Goal: Find contact information: Find contact information

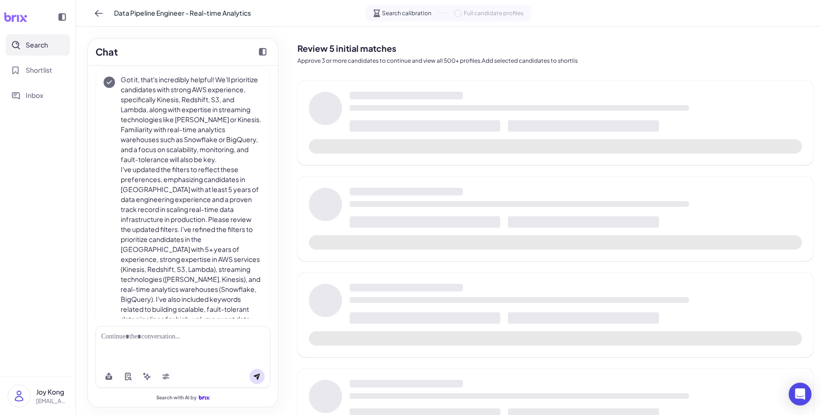
scroll to position [581, 0]
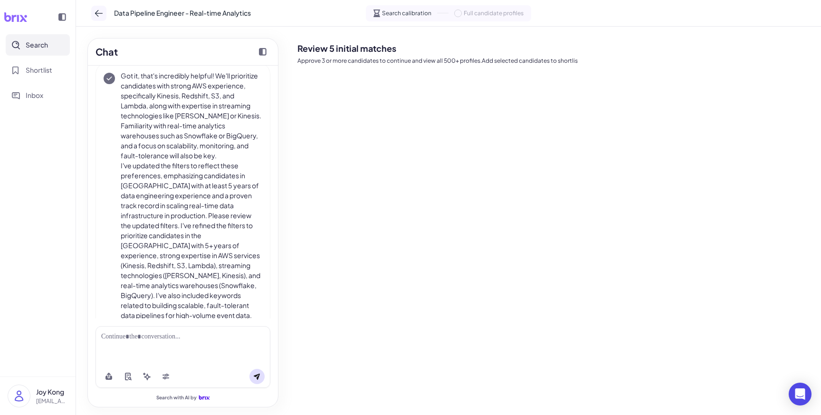
click at [104, 16] on button at bounding box center [98, 13] width 15 height 15
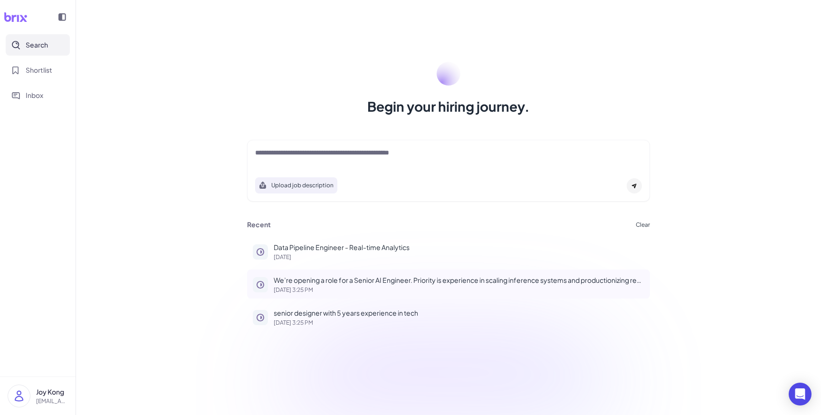
click at [303, 289] on p "[DATE] 3:25 PM" at bounding box center [459, 290] width 370 height 6
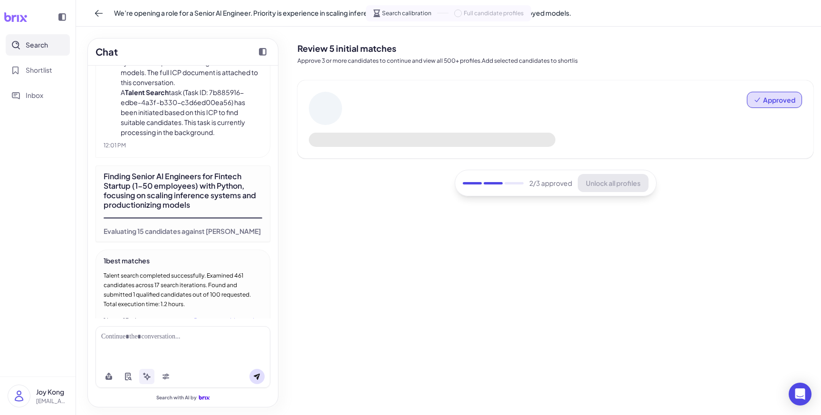
scroll to position [1949, 0]
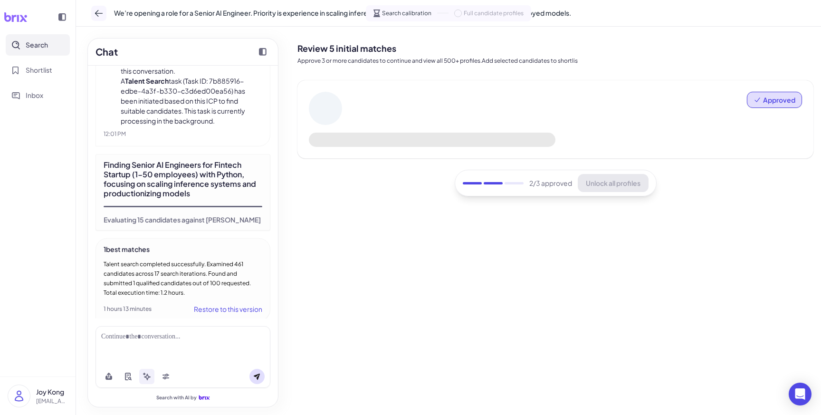
click at [99, 10] on icon at bounding box center [98, 13] width 9 height 9
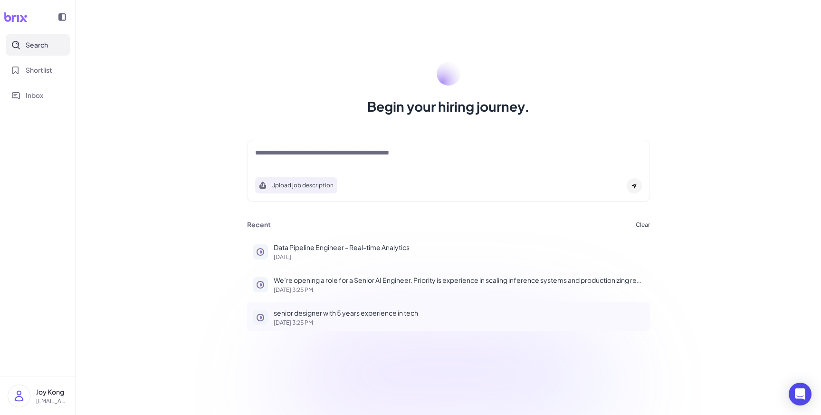
click at [300, 324] on p "[DATE] 3:25 PM" at bounding box center [459, 323] width 370 height 6
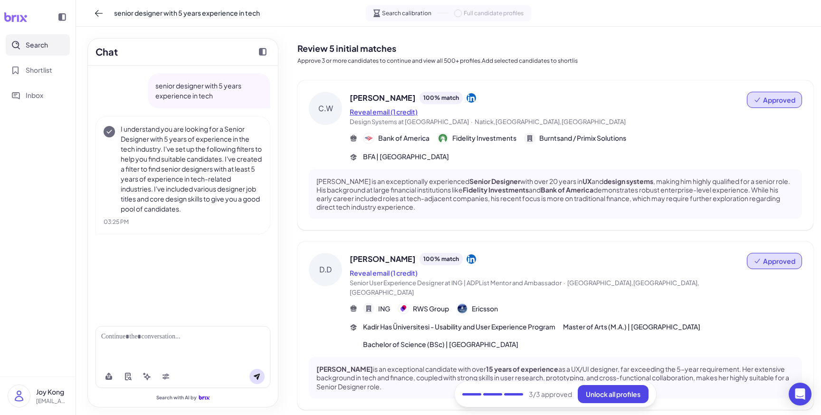
click at [399, 114] on button "Reveal email (1 credit)" at bounding box center [384, 112] width 68 height 10
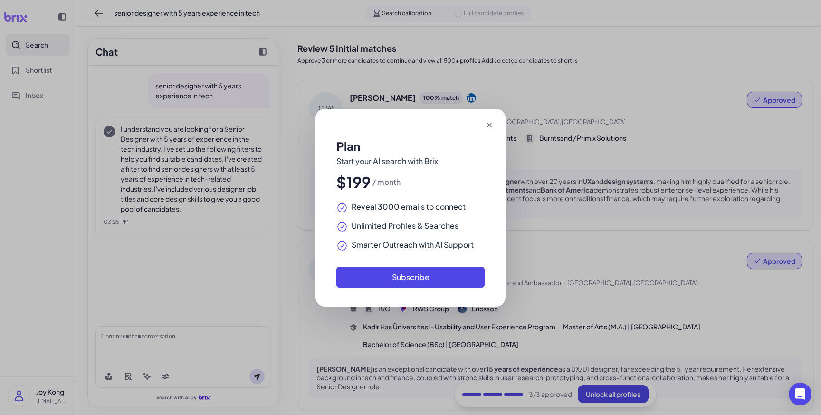
click at [491, 126] on icon at bounding box center [489, 125] width 5 height 5
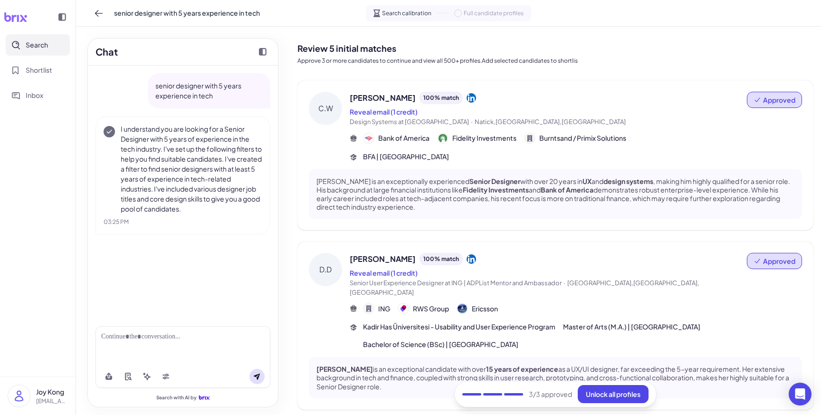
click at [455, 185] on p "[PERSON_NAME] is an exceptionally experienced Senior Designer with over 20 year…" at bounding box center [555, 194] width 478 height 35
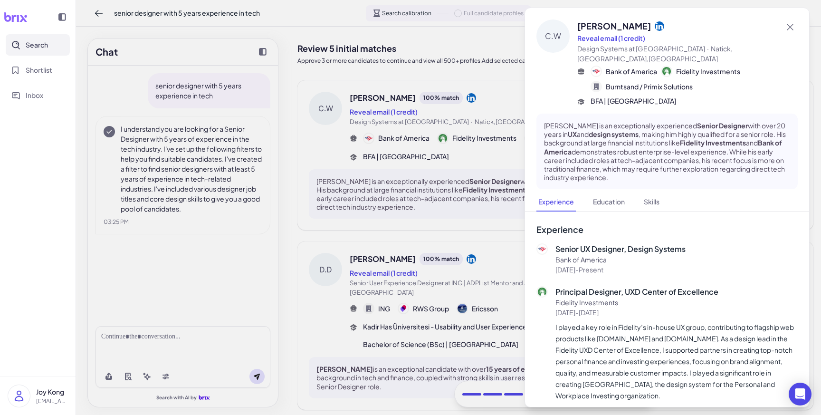
click at [481, 99] on div at bounding box center [410, 207] width 821 height 415
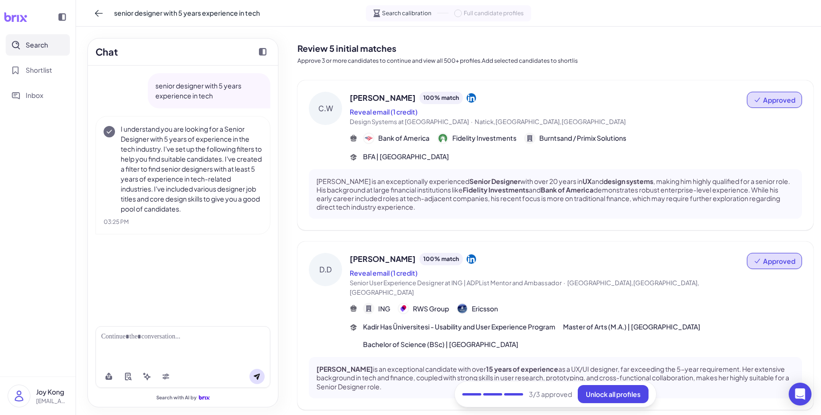
click at [381, 99] on span "[PERSON_NAME]" at bounding box center [383, 97] width 66 height 11
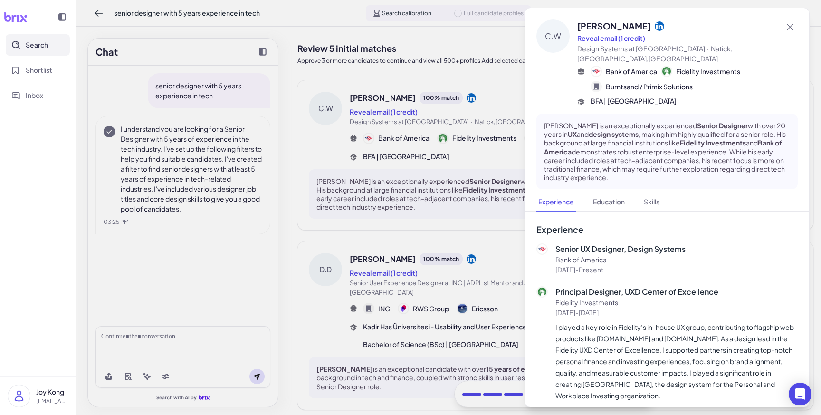
click at [381, 99] on div at bounding box center [410, 207] width 821 height 415
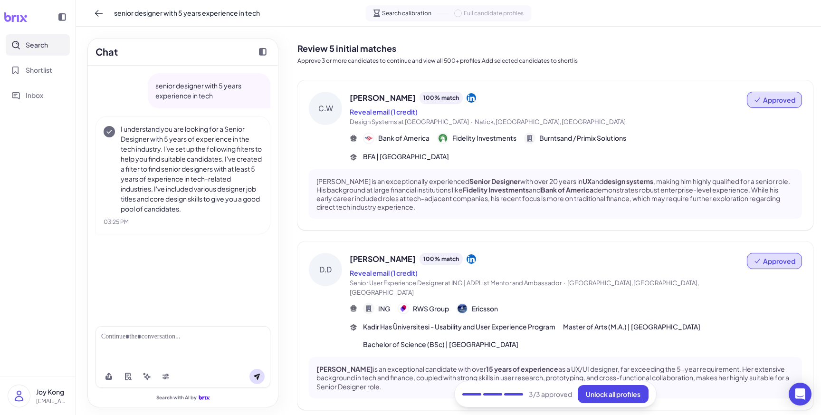
click at [425, 100] on div "100 % match" at bounding box center [440, 98] width 43 height 12
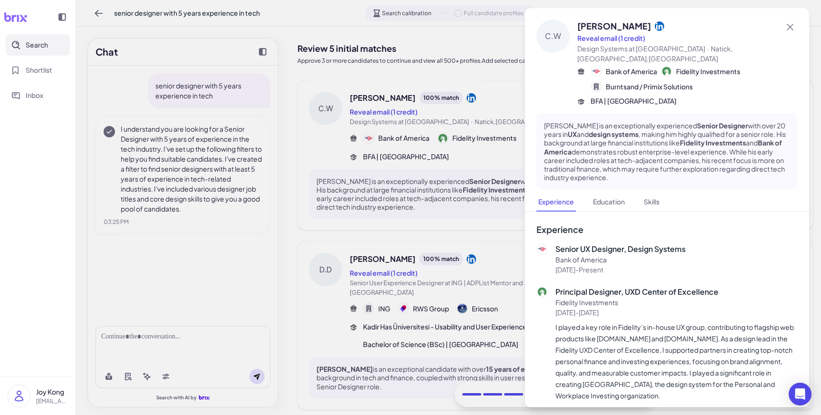
click at [472, 145] on div at bounding box center [410, 207] width 821 height 415
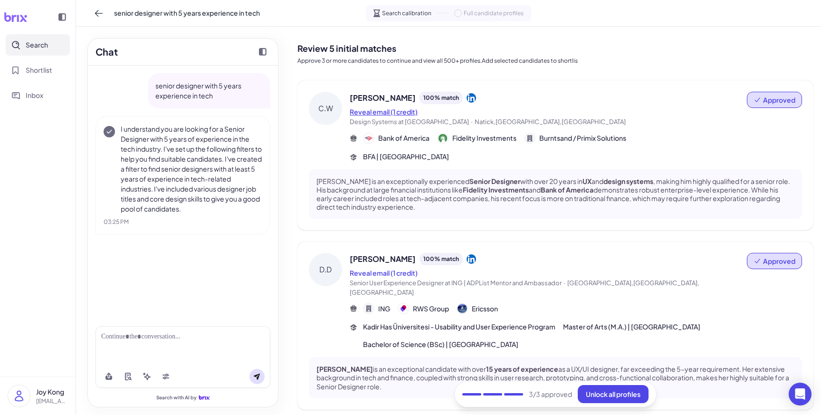
click at [403, 114] on button "Reveal email (1 credit)" at bounding box center [384, 112] width 68 height 10
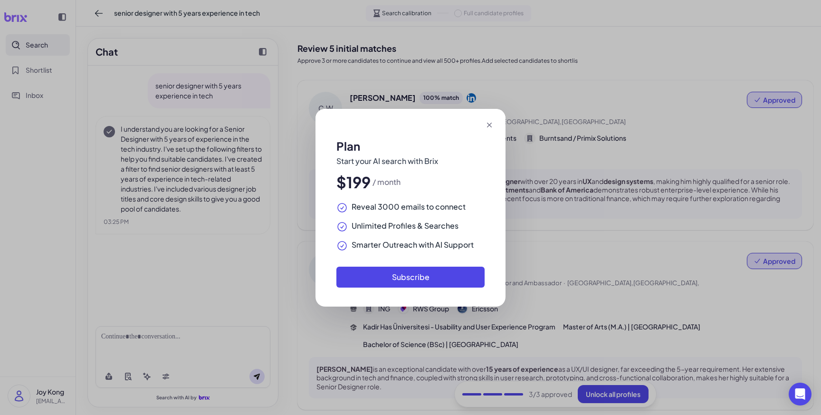
click at [488, 127] on icon at bounding box center [488, 124] width 9 height 9
